Goal: Task Accomplishment & Management: Complete application form

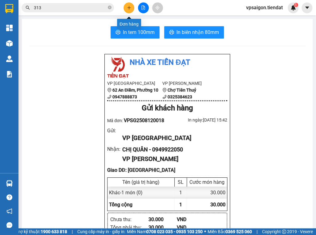
click at [129, 7] on icon "plus" at bounding box center [129, 8] width 4 height 4
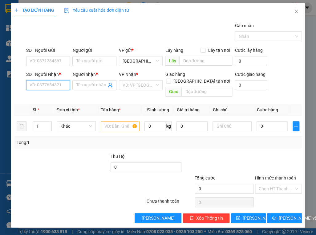
paste input "0396481824"
type input "0396481824"
click at [86, 86] on input "Người nhận *" at bounding box center [91, 85] width 31 height 7
click at [79, 158] on div at bounding box center [86, 164] width 48 height 22
click at [95, 88] on input "4 gêngs" at bounding box center [91, 85] width 31 height 7
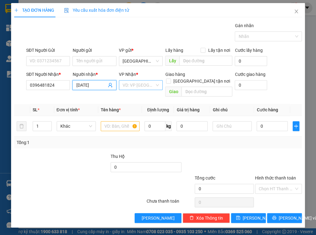
type input "[DATE]"
click at [132, 84] on input "search" at bounding box center [139, 84] width 32 height 9
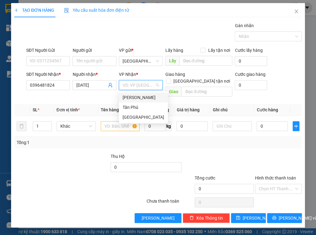
click at [142, 95] on div "[PERSON_NAME]" at bounding box center [144, 97] width 42 height 7
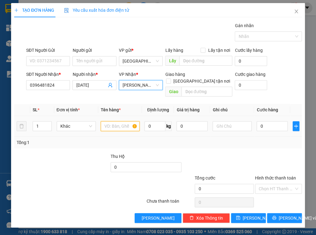
click at [115, 121] on input "text" at bounding box center [120, 126] width 39 height 10
type input "1 võ"
click at [249, 140] on div "Tổng: 1" at bounding box center [158, 143] width 288 height 12
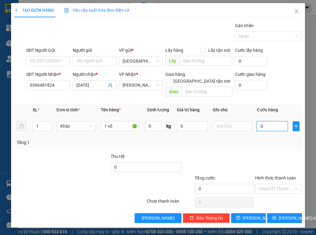
click at [279, 121] on input "0" at bounding box center [272, 126] width 31 height 10
type input "5"
type input "50"
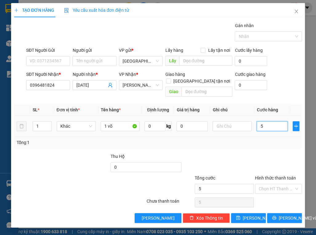
type input "50"
type input "50.000"
click at [280, 129] on td "50.000" at bounding box center [272, 126] width 36 height 21
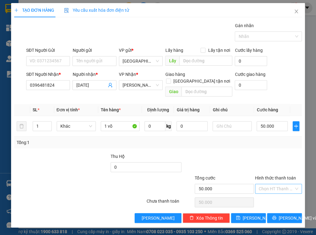
click at [278, 184] on input "Hình thức thanh toán" at bounding box center [276, 188] width 35 height 9
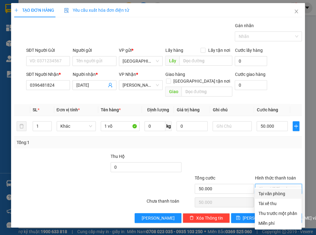
click at [273, 194] on div "Tại văn phòng" at bounding box center [278, 193] width 39 height 7
type input "0"
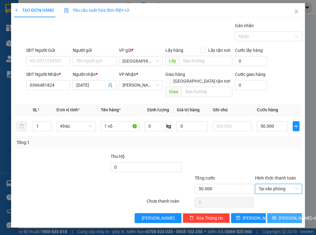
click at [278, 213] on button "[PERSON_NAME] và In" at bounding box center [284, 218] width 35 height 10
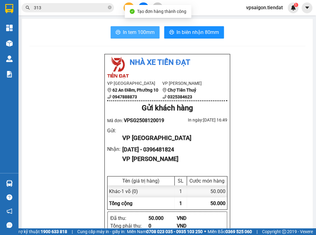
click at [139, 33] on span "In tem 100mm" at bounding box center [139, 32] width 32 height 8
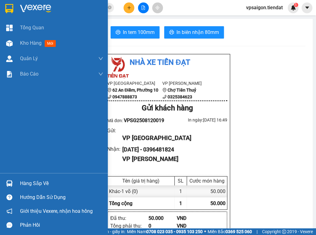
click at [39, 104] on div "Tổng Quan Kho hàng mới Quản [PERSON_NAME] lý khách hàng Quản lý khách hàng mới …" at bounding box center [54, 96] width 108 height 153
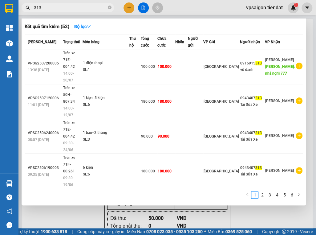
click at [66, 9] on input "313" at bounding box center [70, 7] width 73 height 7
type input "3"
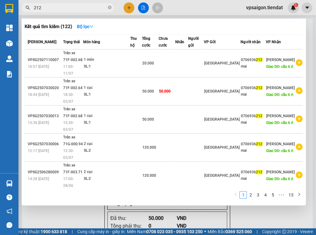
type input "212"
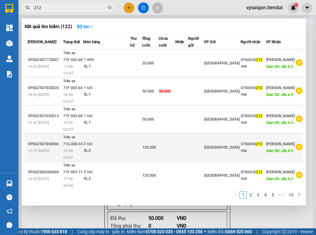
click at [124, 141] on div "2 cục" at bounding box center [107, 144] width 46 height 7
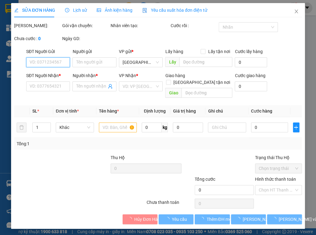
type input "0706936212"
type input "mai"
type input "cầu 6 ri"
type input "120.000"
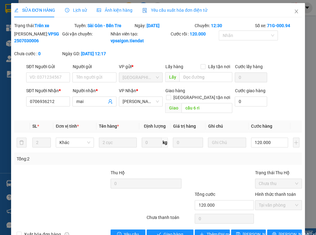
click at [118, 211] on div at bounding box center [122, 202] width 48 height 22
click at [295, 10] on icon "close" at bounding box center [296, 12] width 3 height 4
